Goal: Information Seeking & Learning: Learn about a topic

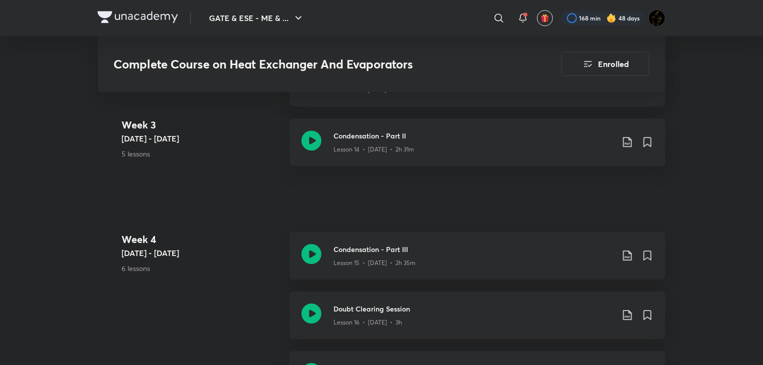
scroll to position [1613, 0]
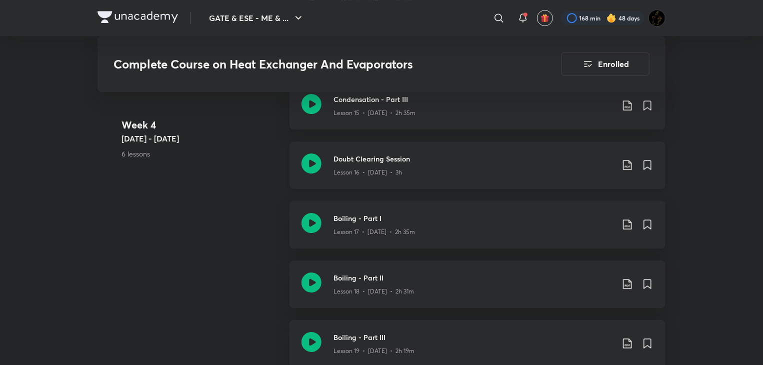
click at [309, 158] on icon at bounding box center [311, 163] width 20 height 20
click at [310, 104] on icon at bounding box center [311, 104] width 20 height 20
click at [312, 157] on icon at bounding box center [311, 163] width 20 height 20
click at [319, 163] on icon at bounding box center [311, 163] width 20 height 20
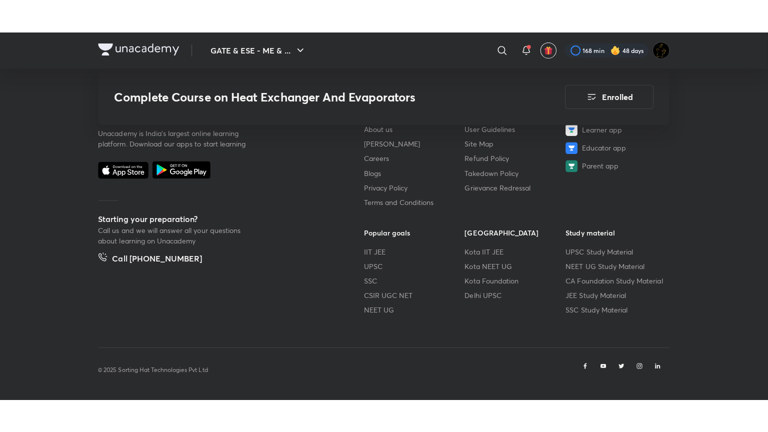
scroll to position [2695, 0]
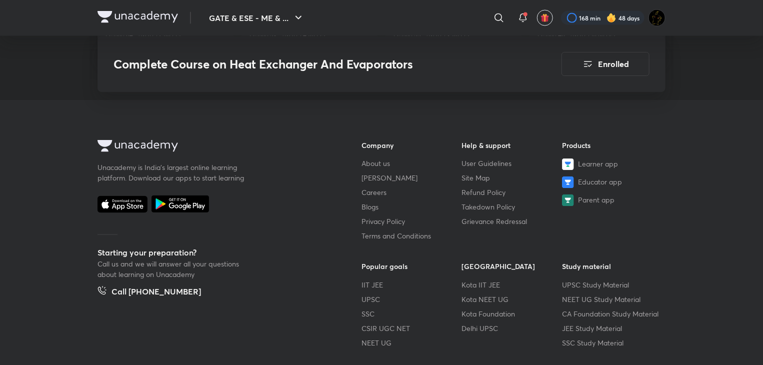
scroll to position [1613, 0]
